Goal: Complete application form

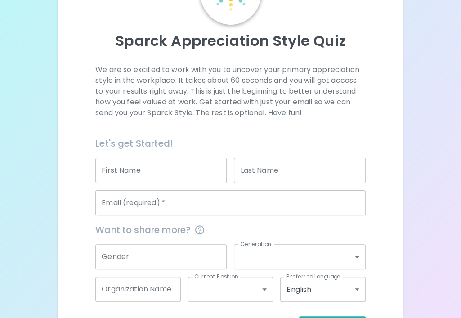
scroll to position [77, 0]
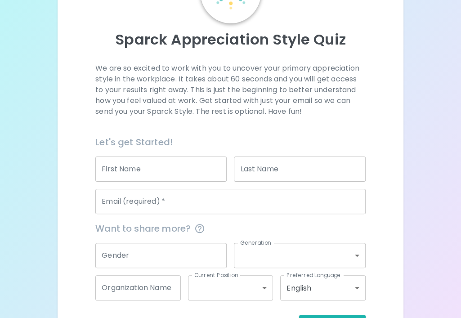
click at [192, 175] on input "First Name" at bounding box center [160, 168] width 131 height 25
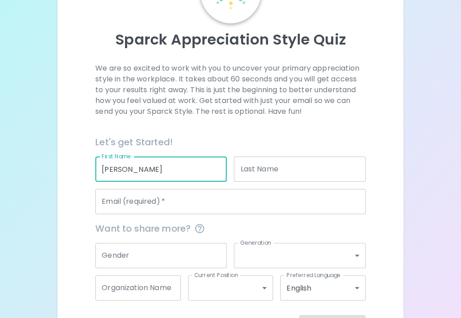
type input "[PERSON_NAME]"
click at [290, 164] on input "Last Name" at bounding box center [299, 168] width 131 height 25
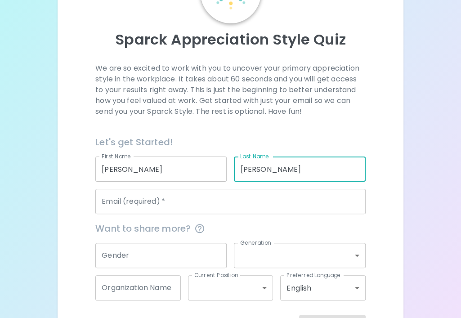
type input "[PERSON_NAME]"
click at [227, 195] on input "Email (required)   *" at bounding box center [230, 201] width 270 height 25
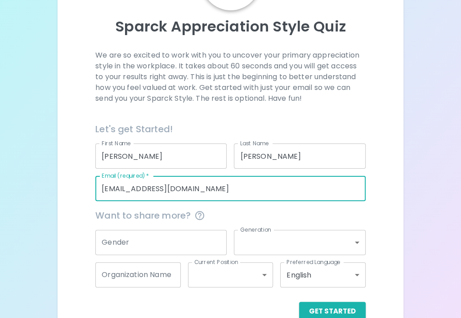
scroll to position [92, 0]
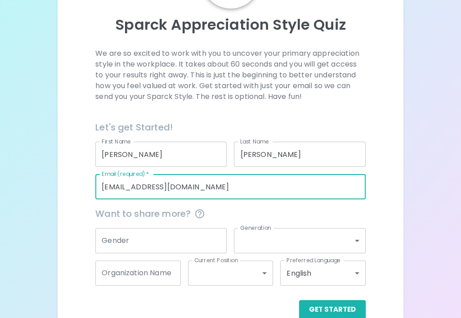
type input "[EMAIL_ADDRESS][DOMAIN_NAME]"
click at [152, 233] on input "Gender" at bounding box center [160, 240] width 131 height 25
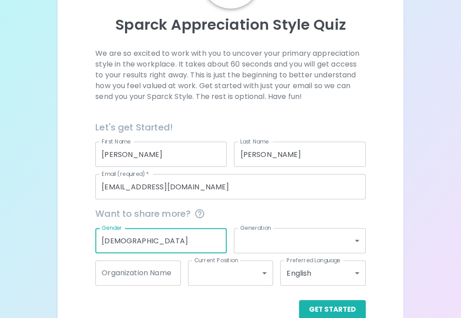
type input "[DEMOGRAPHIC_DATA]"
click at [241, 239] on body "Sparck Appreciation Style Quiz We are so excited to work with you to uncover yo…" at bounding box center [230, 122] width 461 height 428
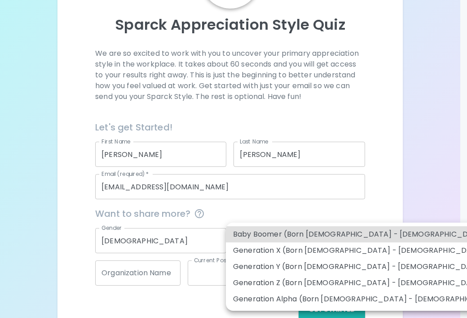
click at [327, 284] on li "Generation Z (Born [DEMOGRAPHIC_DATA] - [DEMOGRAPHIC_DATA])" at bounding box center [369, 283] width 286 height 16
type input "generation_z"
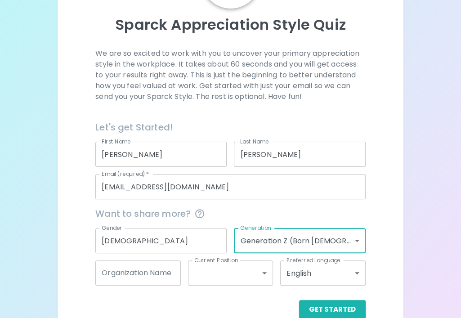
click at [237, 280] on body "Sparck Appreciation Style Quiz We are so excited to work with you to uncover yo…" at bounding box center [230, 122] width 461 height 428
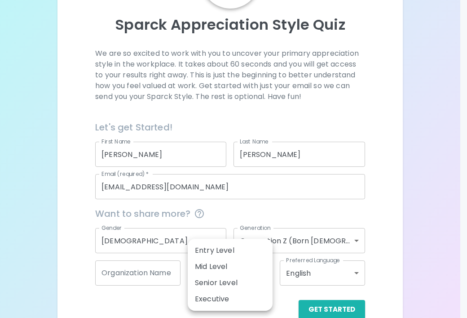
click at [231, 251] on li "Entry Level" at bounding box center [230, 250] width 85 height 16
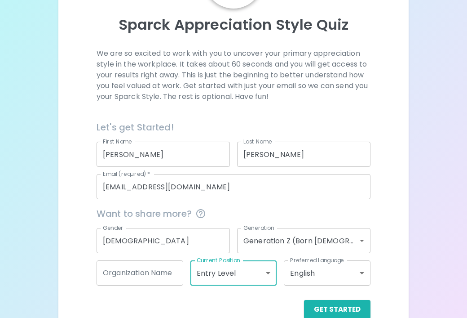
type input "entry_level"
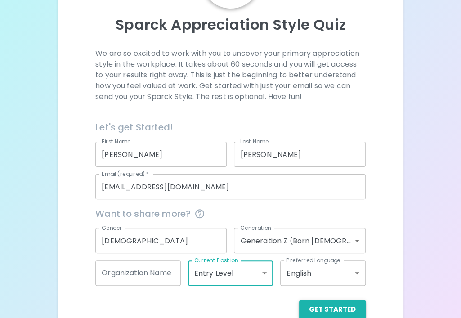
click at [328, 304] on button "Get Started" at bounding box center [332, 309] width 67 height 19
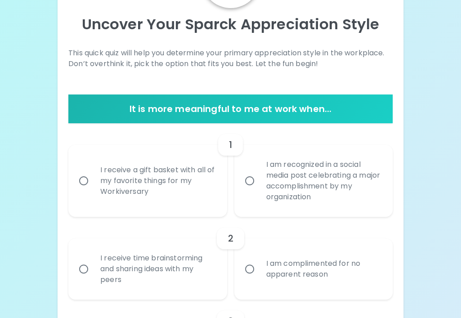
scroll to position [93, 0]
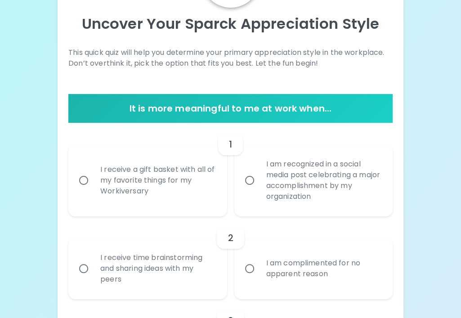
click at [292, 191] on div "I am recognized in a social media post celebrating a major accomplishment by my…" at bounding box center [323, 180] width 129 height 65
click at [259, 190] on input "I am recognized in a social media post celebrating a major accomplishment by my…" at bounding box center [249, 180] width 19 height 19
radio input "true"
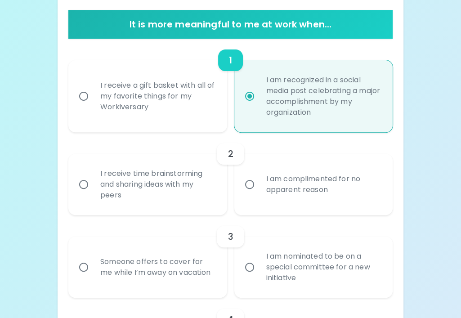
scroll to position [178, 0]
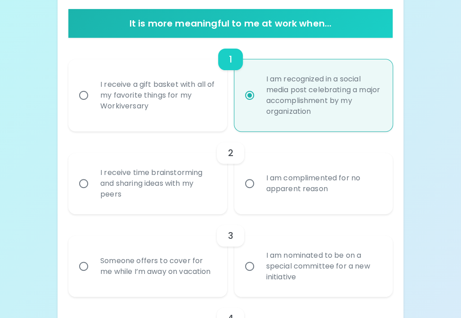
click at [184, 185] on div "I receive time brainstorming and sharing ideas with my peers" at bounding box center [157, 183] width 129 height 54
click at [93, 185] on input "I receive time brainstorming and sharing ideas with my peers" at bounding box center [83, 183] width 19 height 19
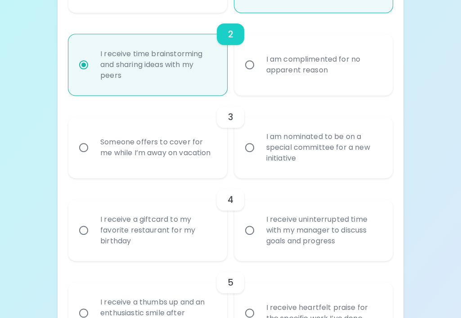
scroll to position [297, 0]
radio input "true"
click at [355, 159] on div "I am nominated to be on a special committee for a new initiative" at bounding box center [323, 147] width 129 height 54
click at [259, 156] on input "I am nominated to be on a special committee for a new initiative" at bounding box center [249, 147] width 19 height 19
radio input "false"
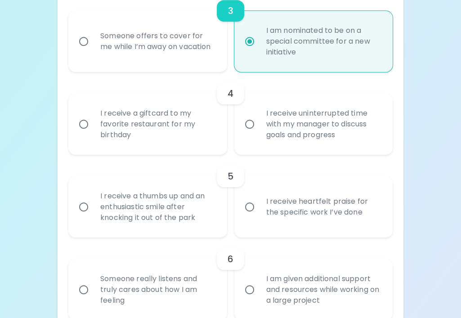
scroll to position [403, 0]
radio input "true"
click at [329, 127] on div "I receive uninterrupted time with my manager to discuss goals and progress" at bounding box center [323, 124] width 129 height 54
click at [259, 127] on input "I receive uninterrupted time with my manager to discuss goals and progress" at bounding box center [249, 123] width 19 height 19
radio input "false"
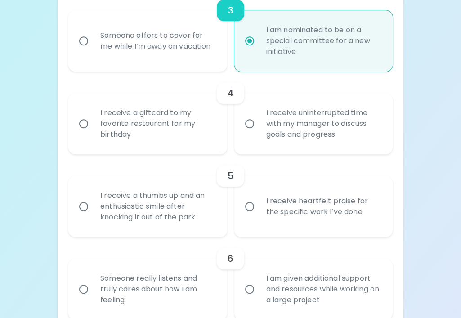
radio input "false"
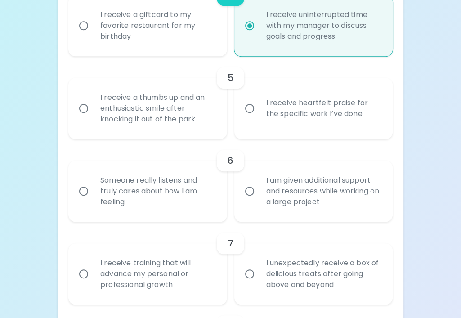
scroll to position [500, 0]
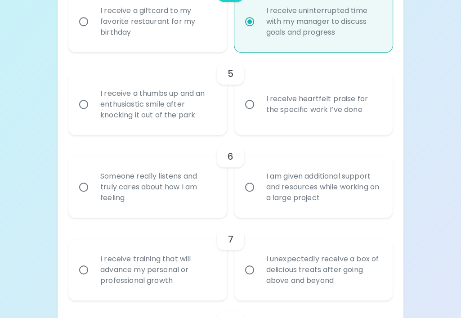
radio input "true"
click at [327, 118] on div "I receive heartfelt praise for the specific work I’ve done" at bounding box center [323, 104] width 129 height 43
click at [259, 114] on input "I receive heartfelt praise for the specific work I’ve done" at bounding box center [249, 104] width 19 height 19
radio input "false"
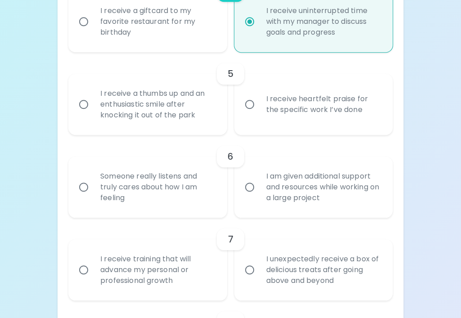
radio input "false"
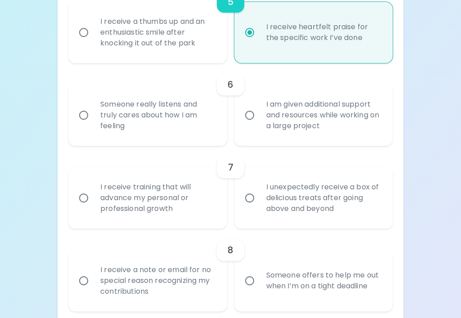
scroll to position [584, 0]
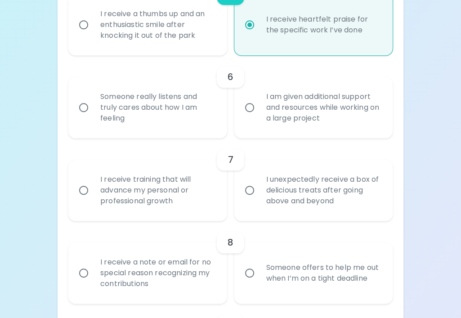
radio input "true"
click at [199, 119] on div "Someone really listens and truly cares about how I am feeling" at bounding box center [157, 107] width 129 height 54
click at [93, 117] on input "Someone really listens and truly cares about how I am feeling" at bounding box center [83, 107] width 19 height 19
radio input "false"
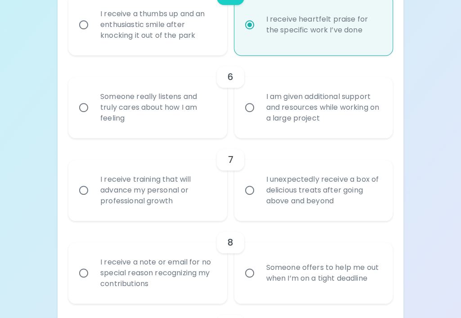
radio input "false"
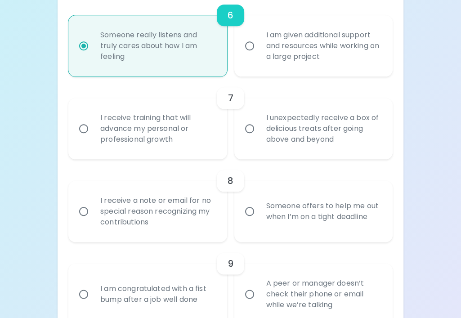
scroll to position [656, 0]
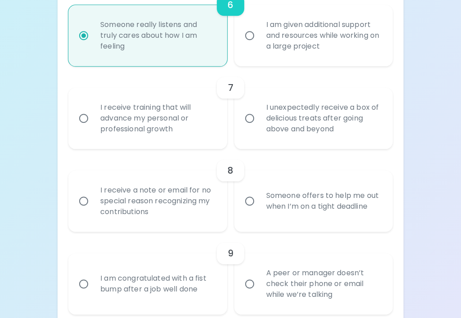
click at [200, 149] on div "8 I receive a note or email for no special reason recognizing my contributions …" at bounding box center [230, 190] width 324 height 83
click at [199, 129] on div "I receive training that will advance my personal or professional growth" at bounding box center [157, 118] width 129 height 54
click at [93, 128] on input "I receive training that will advance my personal or professional growth" at bounding box center [83, 118] width 19 height 19
radio input "false"
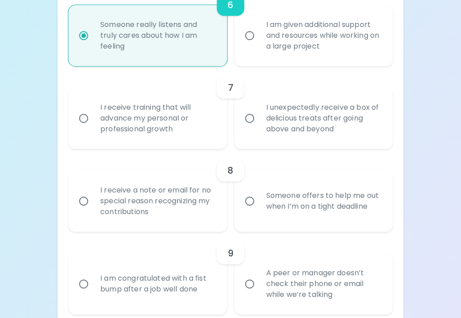
radio input "false"
radio input "true"
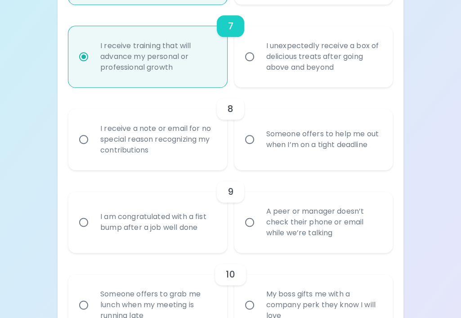
scroll to position [728, 0]
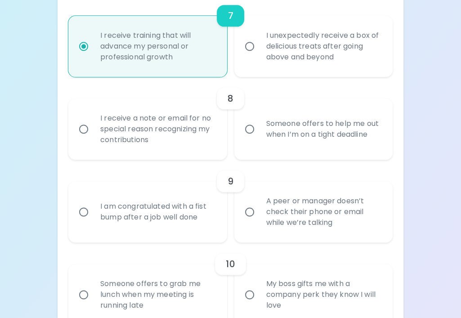
radio input "true"
click at [209, 136] on div "I receive a note or email for no special reason recognizing my contributions" at bounding box center [157, 129] width 129 height 54
click at [93, 136] on input "I receive a note or email for no special reason recognizing my contributions" at bounding box center [83, 129] width 19 height 19
radio input "false"
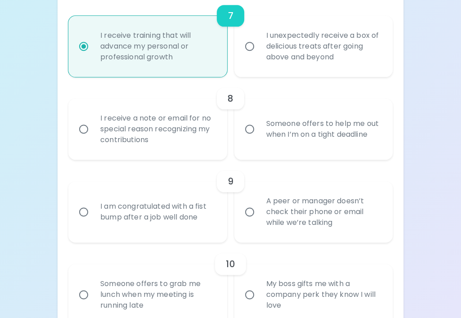
radio input "false"
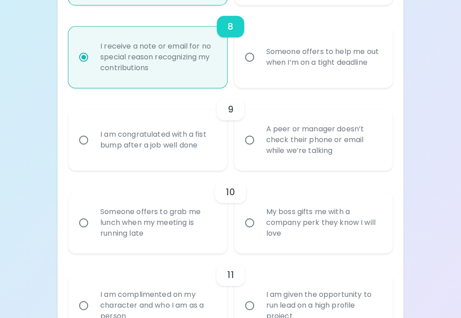
scroll to position [800, 0]
radio input "true"
click at [178, 153] on div "I am congratulated with a fist bump after a job well done" at bounding box center [157, 139] width 129 height 43
click at [93, 149] on input "I am congratulated with a fist bump after a job well done" at bounding box center [83, 139] width 19 height 19
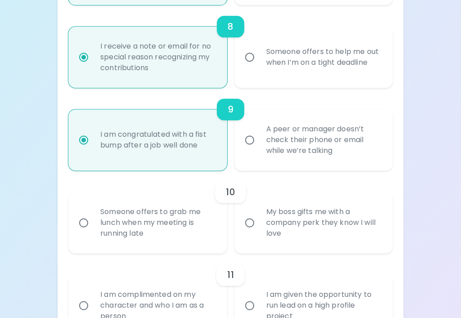
radio input "false"
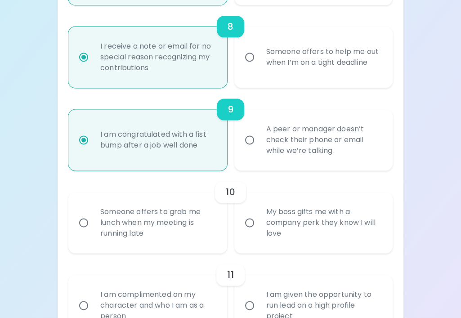
radio input "false"
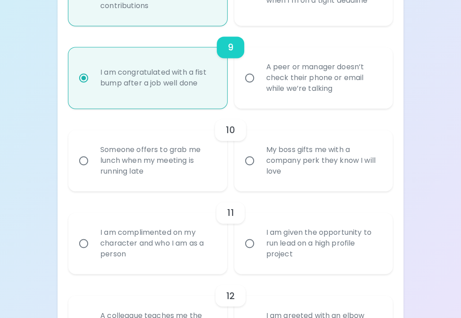
scroll to position [872, 0]
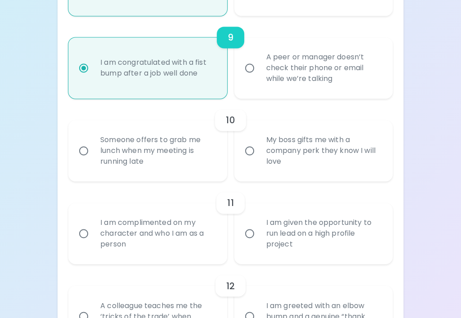
radio input "true"
click at [270, 166] on div "My boss gifts me with a company perk they know I will love" at bounding box center [323, 151] width 129 height 54
click at [259, 160] on input "My boss gifts me with a company perk they know I will love" at bounding box center [249, 150] width 19 height 19
radio input "false"
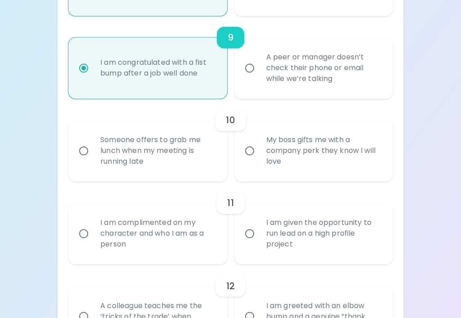
radio input "false"
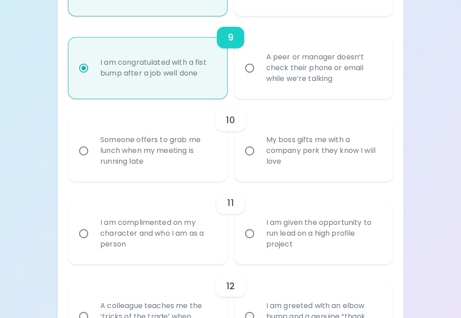
radio input "false"
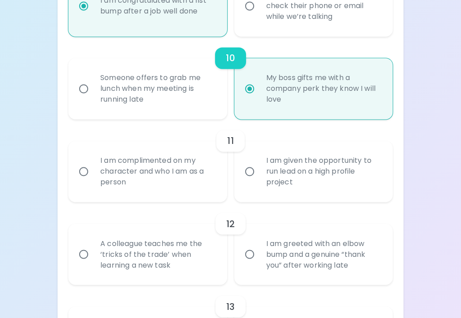
scroll to position [944, 0]
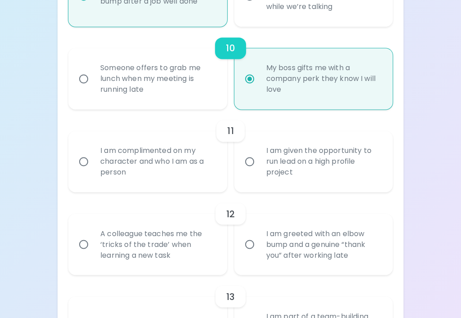
radio input "true"
click at [198, 157] on div "I am complimented on my character and who I am as a person" at bounding box center [157, 161] width 129 height 54
click at [93, 157] on input "I am complimented on my character and who I am as a person" at bounding box center [83, 161] width 19 height 19
radio input "false"
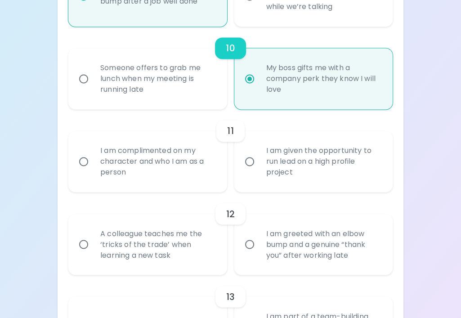
radio input "false"
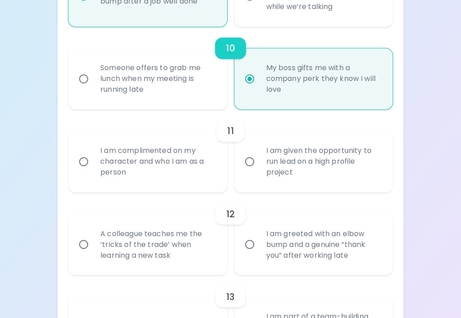
radio input "false"
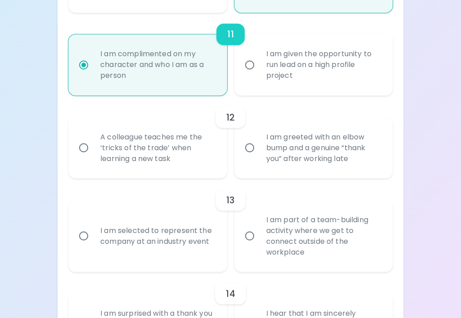
scroll to position [1041, 0]
radio input "true"
click at [168, 157] on div "A colleague teaches me the ‘tricks of the trade’ when learning a new task" at bounding box center [157, 147] width 129 height 54
click at [93, 156] on input "A colleague teaches me the ‘tricks of the trade’ when learning a new task" at bounding box center [83, 147] width 19 height 19
radio input "false"
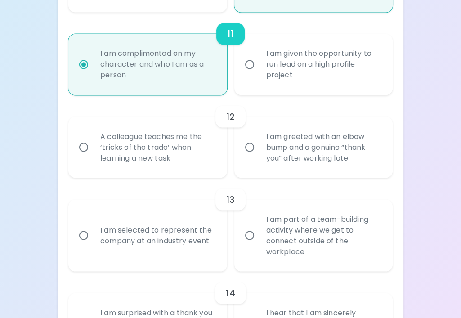
radio input "false"
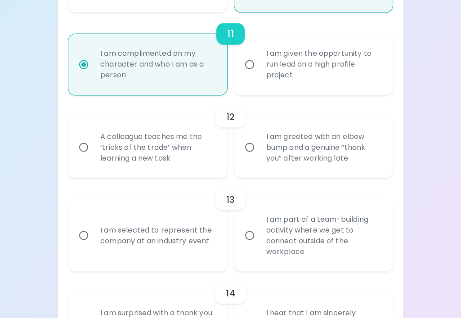
radio input "false"
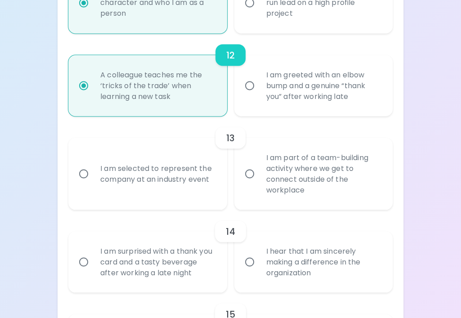
scroll to position [1113, 0]
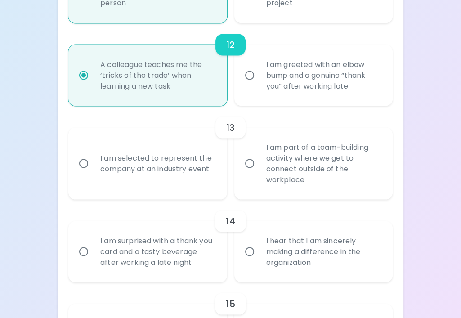
radio input "true"
click at [302, 186] on div "I am part of a team-building activity where we get to connect outside of the wo…" at bounding box center [323, 163] width 129 height 65
click at [259, 173] on input "I am part of a team-building activity where we get to connect outside of the wo…" at bounding box center [249, 163] width 19 height 19
radio input "false"
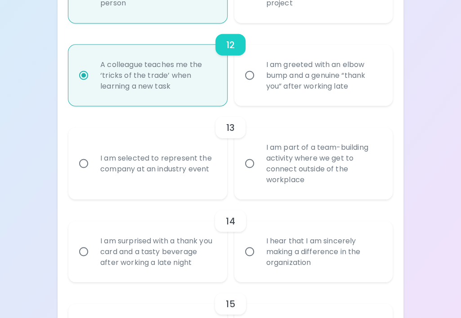
radio input "false"
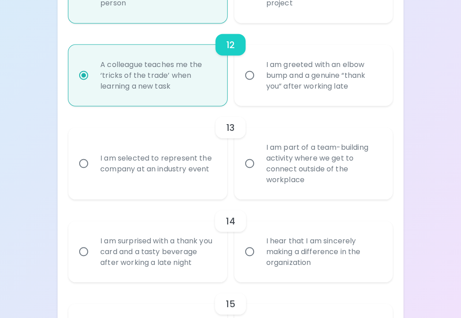
radio input "false"
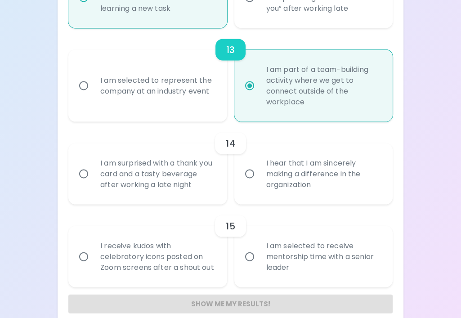
scroll to position [1190, 0]
radio input "true"
click at [264, 191] on div "I hear that I am sincerely making a difference in the organization" at bounding box center [323, 174] width 129 height 54
click at [259, 183] on input "I hear that I am sincerely making a difference in the organization" at bounding box center [249, 173] width 19 height 19
radio input "false"
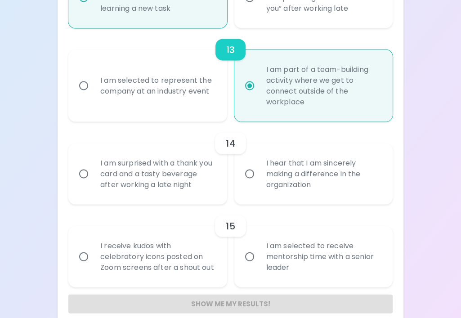
radio input "false"
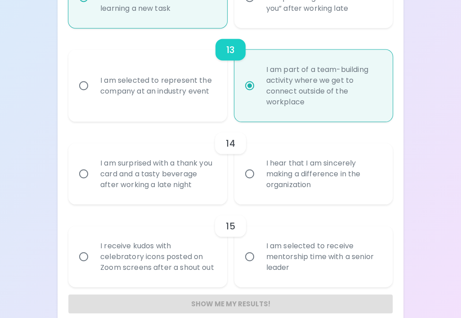
radio input "false"
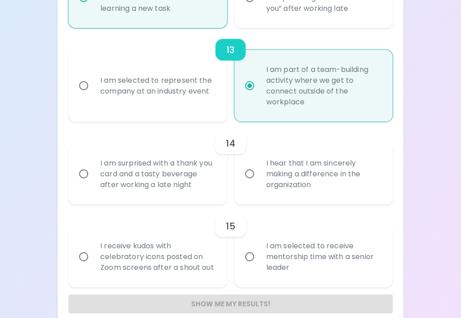
radio input "false"
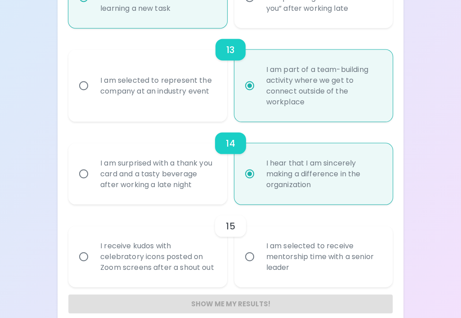
scroll to position [1203, 0]
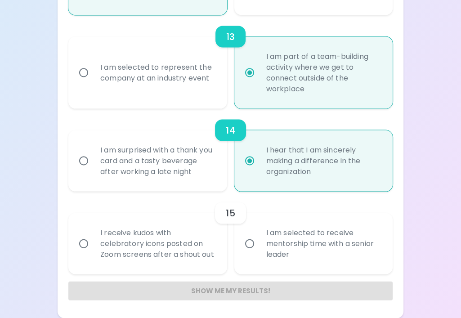
radio input "true"
click at [286, 245] on div "I am selected to receive mentorship time with a senior leader" at bounding box center [323, 244] width 129 height 54
click at [259, 245] on input "I am selected to receive mentorship time with a senior leader" at bounding box center [249, 243] width 19 height 19
radio input "false"
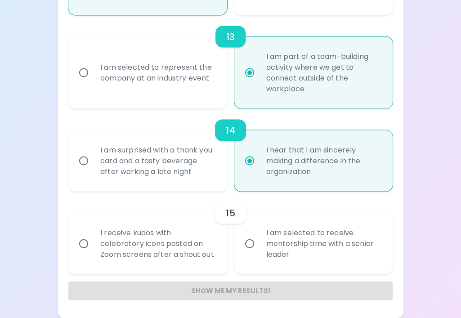
radio input "false"
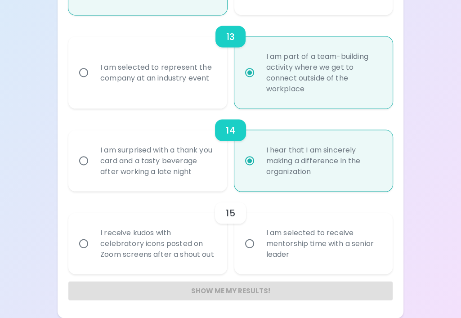
radio input "false"
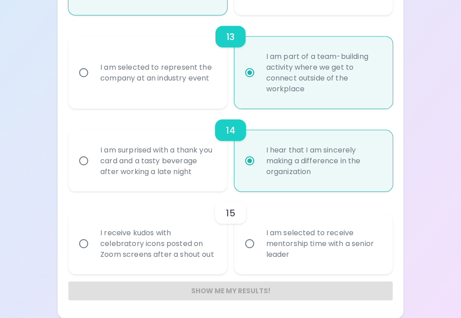
radio input "false"
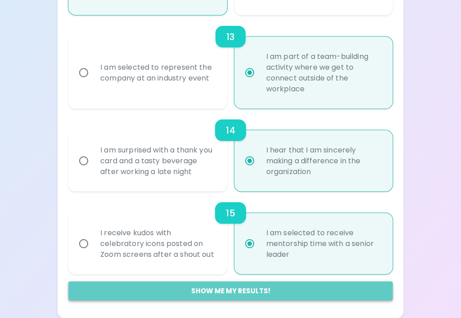
radio input "true"
click at [254, 291] on button "Show me my results!" at bounding box center [230, 290] width 324 height 19
radio input "false"
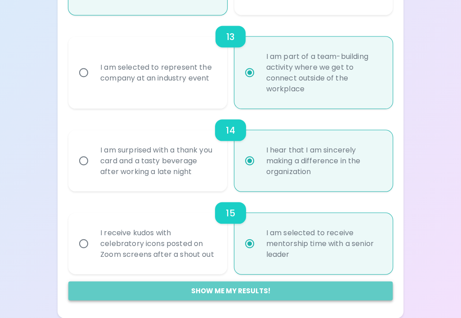
radio input "false"
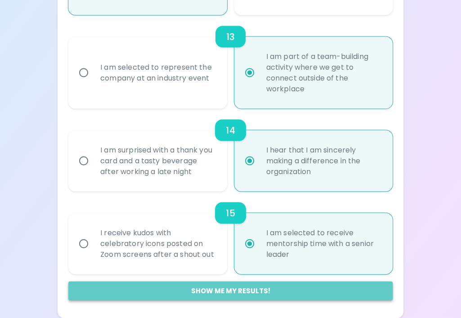
radio input "false"
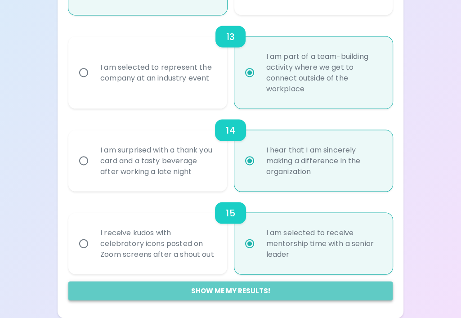
radio input "false"
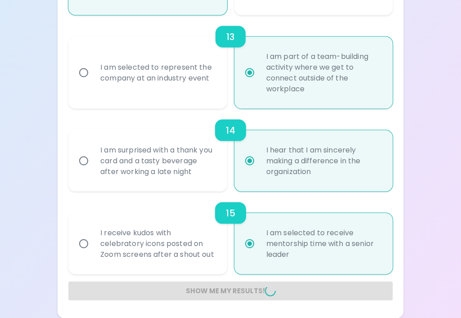
radio input "false"
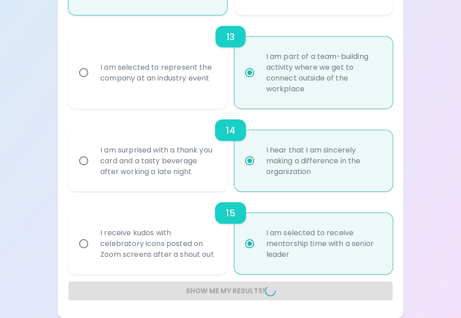
radio input "false"
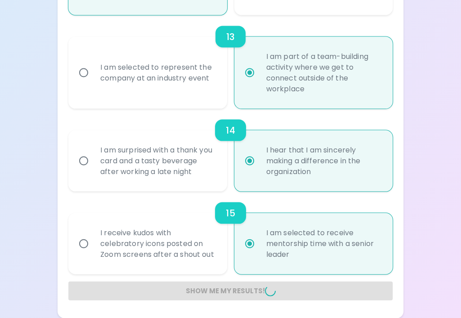
radio input "false"
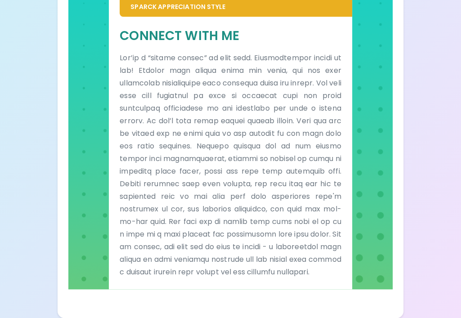
scroll to position [595, 0]
